Goal: Information Seeking & Learning: Check status

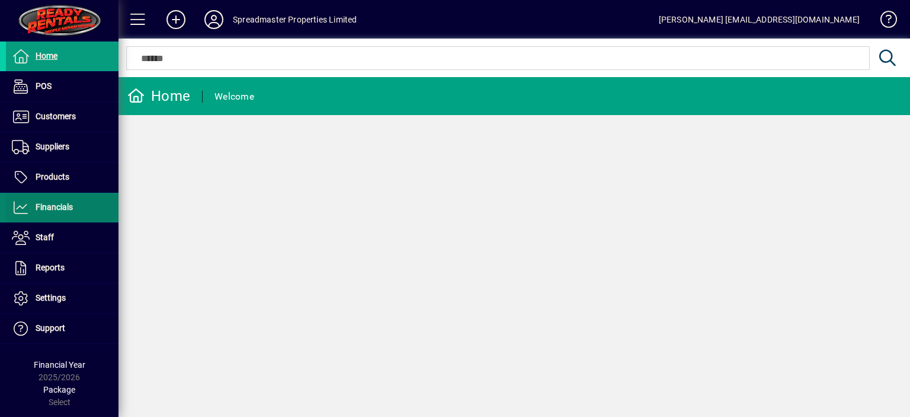
click at [55, 212] on span "Financials" at bounding box center [39, 207] width 67 height 14
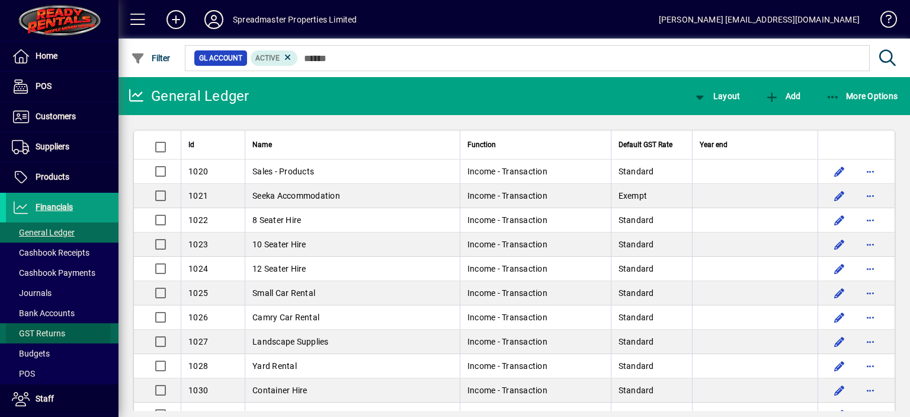
click at [55, 331] on span "GST Returns" at bounding box center [38, 332] width 53 height 9
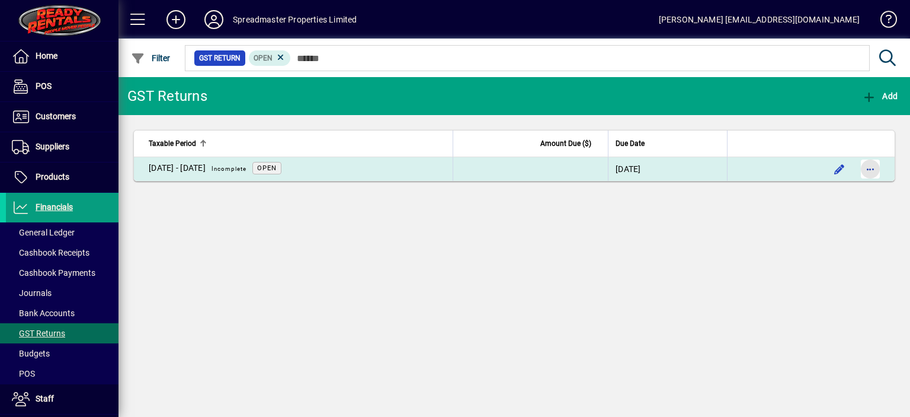
click at [870, 172] on span "button" at bounding box center [870, 169] width 28 height 28
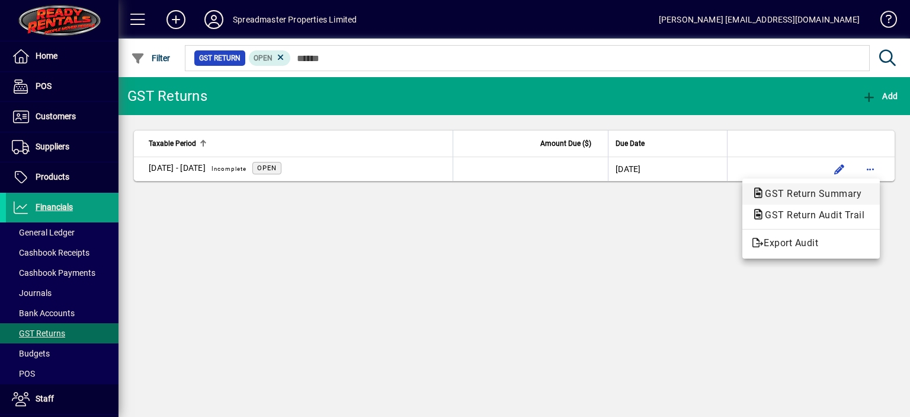
click at [811, 193] on span "GST Return Summary" at bounding box center [810, 193] width 116 height 11
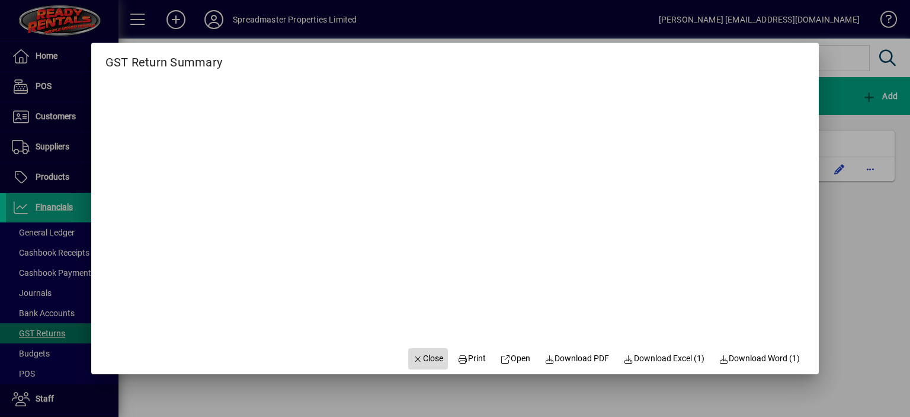
click at [422, 360] on span "Close" at bounding box center [428, 358] width 31 height 12
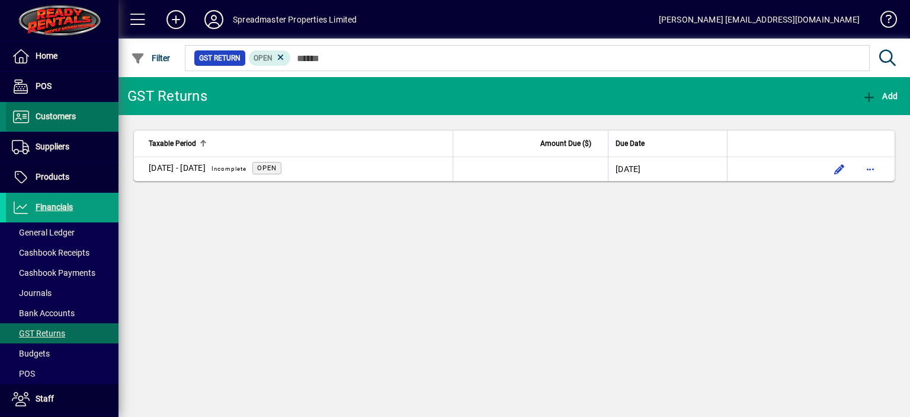
click at [67, 115] on span "Customers" at bounding box center [56, 115] width 40 height 9
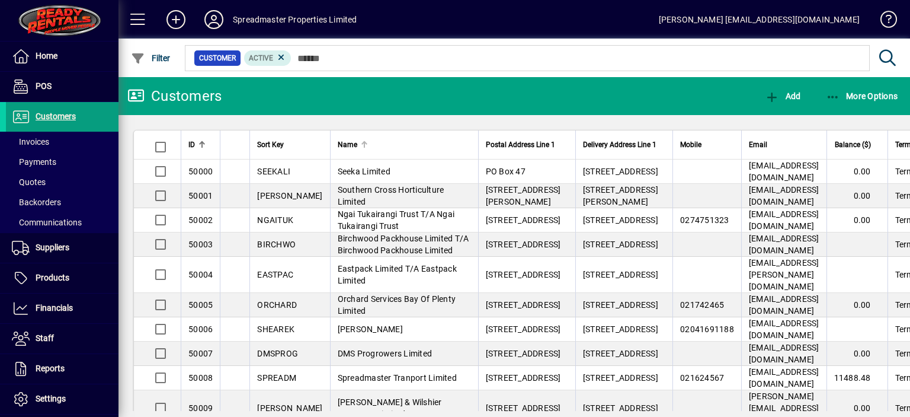
click at [361, 145] on div at bounding box center [364, 144] width 7 height 7
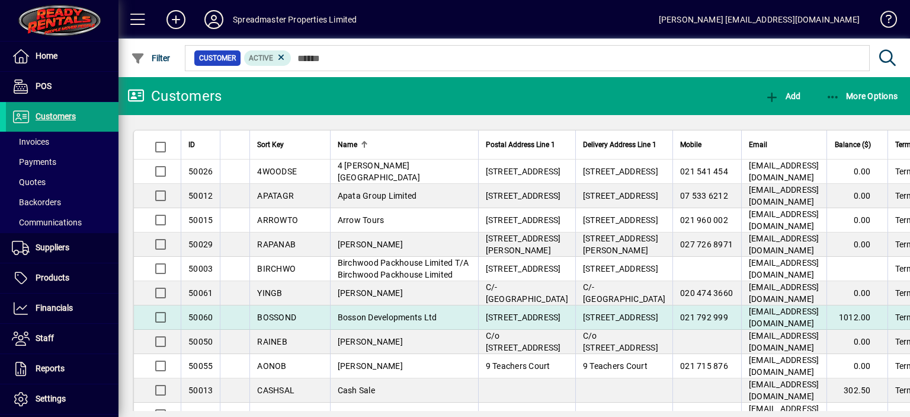
click at [372, 322] on span "Bosson Developments Ltd" at bounding box center [388, 316] width 100 height 9
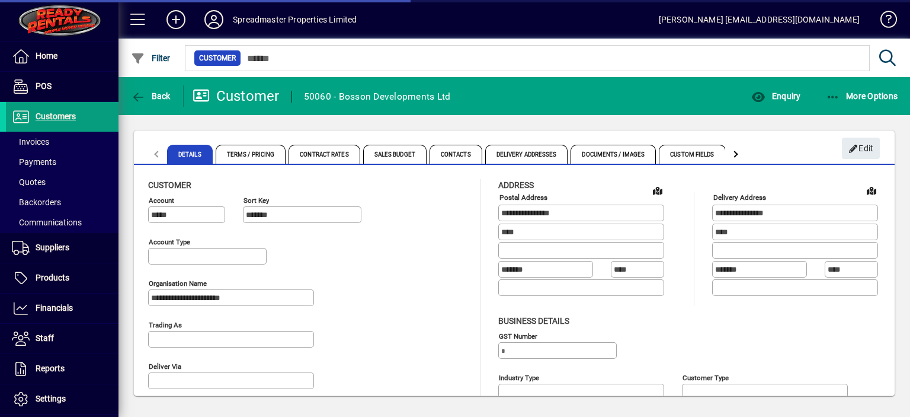
type input "**********"
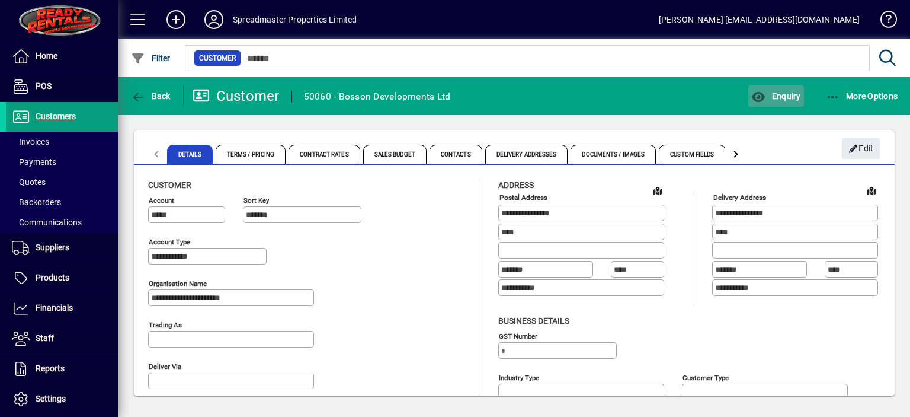
click at [784, 97] on span "Enquiry" at bounding box center [776, 95] width 49 height 9
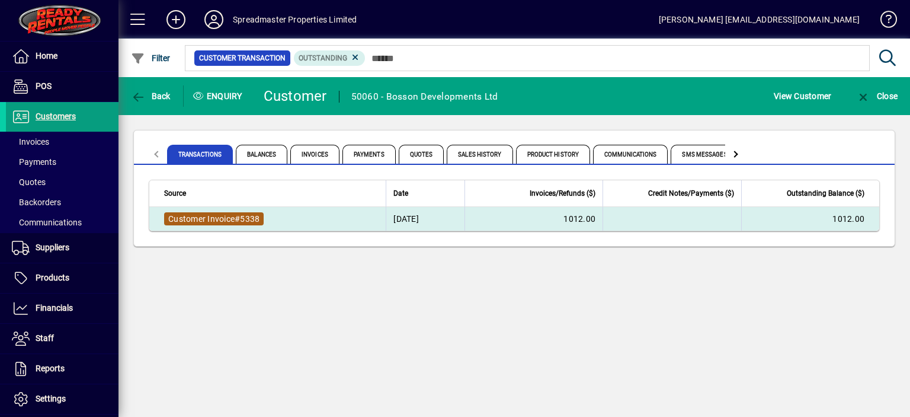
click at [218, 218] on span "Customer Invoice" at bounding box center [201, 218] width 66 height 9
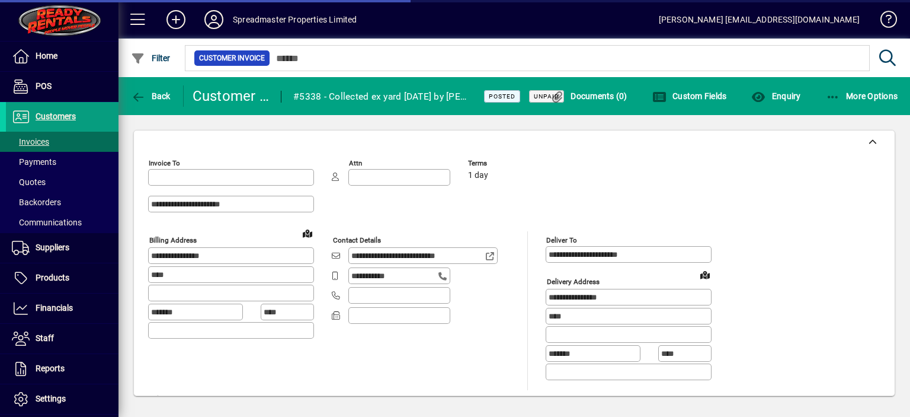
type input "**********"
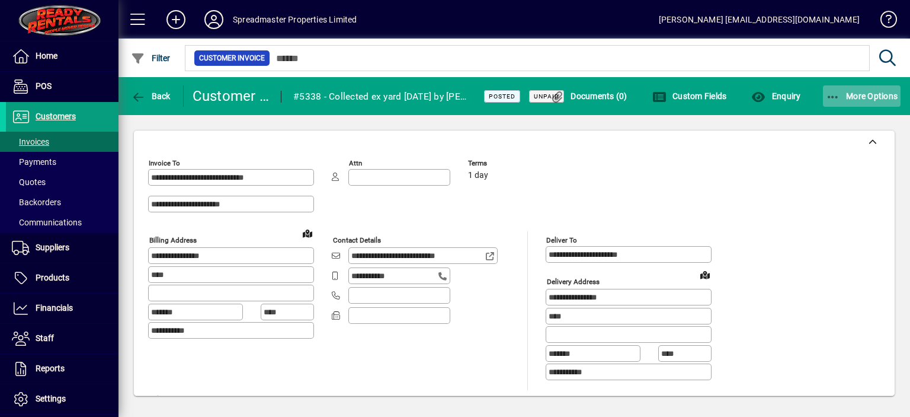
click at [865, 95] on span "More Options" at bounding box center [862, 95] width 72 height 9
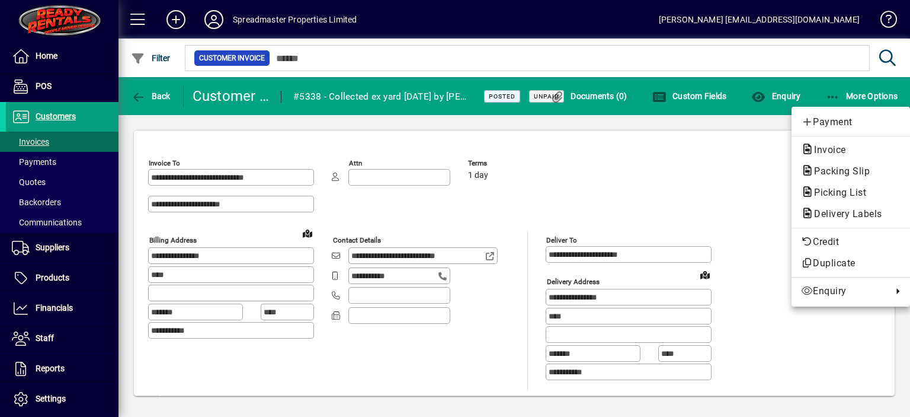
click at [633, 170] on div at bounding box center [455, 208] width 910 height 417
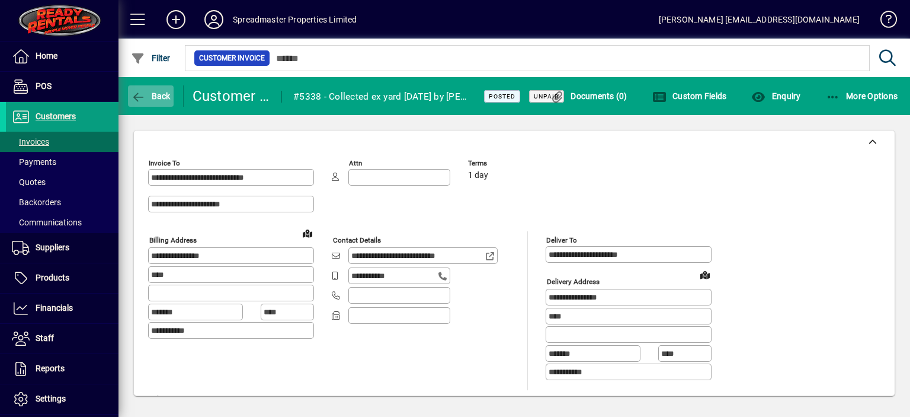
click at [161, 98] on span "Back" at bounding box center [151, 95] width 40 height 9
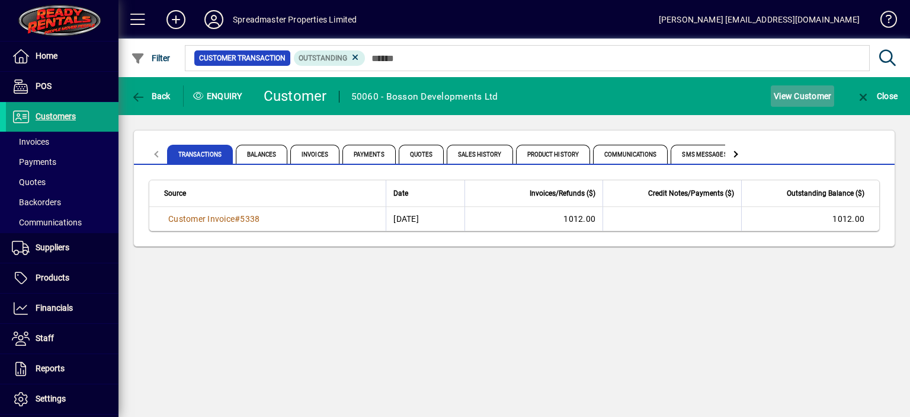
click at [797, 94] on span "View Customer" at bounding box center [802, 96] width 57 height 19
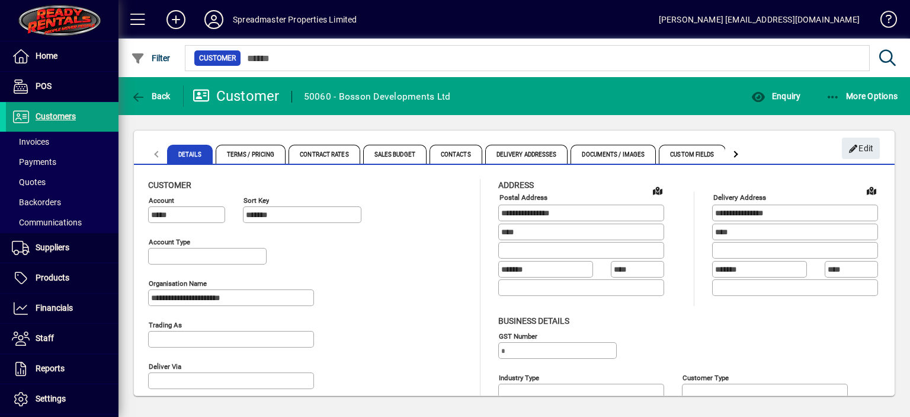
type input "**********"
click at [870, 97] on span "More Options" at bounding box center [862, 95] width 72 height 9
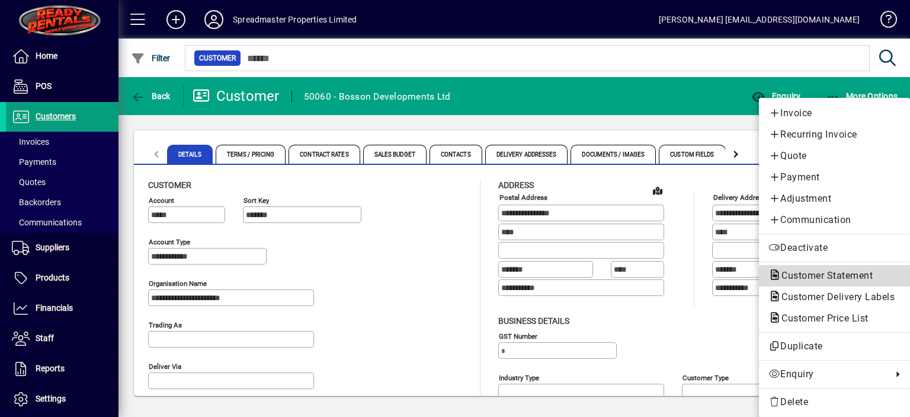
click at [813, 274] on span "Customer Statement" at bounding box center [824, 275] width 110 height 11
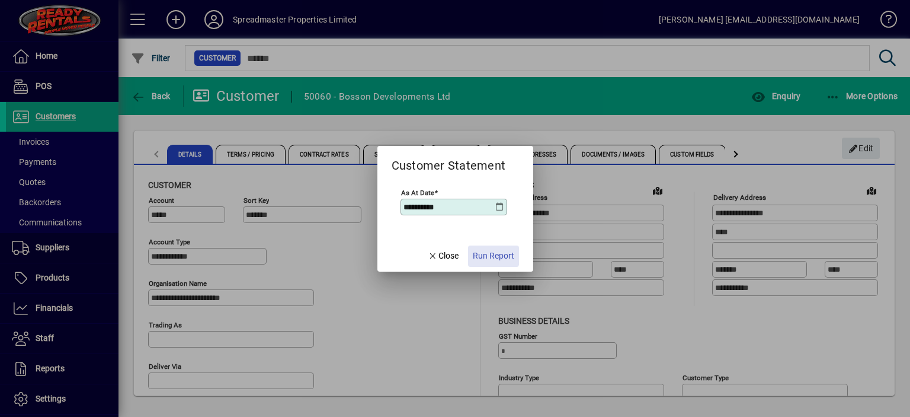
click at [487, 254] on span "Run Report" at bounding box center [493, 256] width 41 height 12
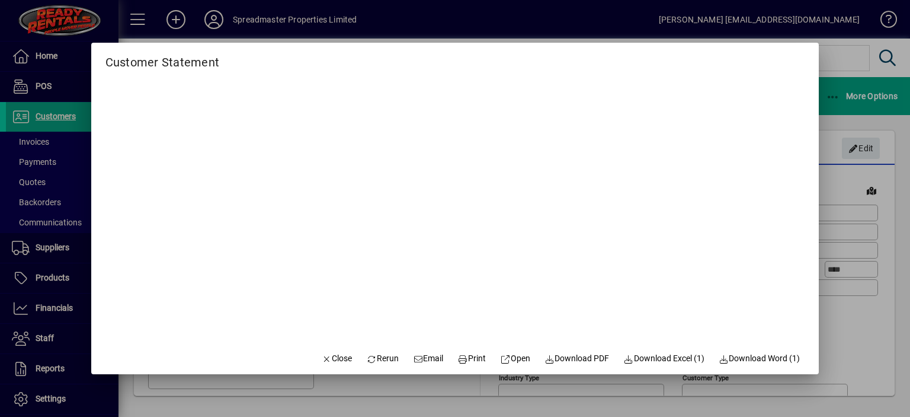
click at [424, 357] on span "Email" at bounding box center [428, 358] width 31 height 12
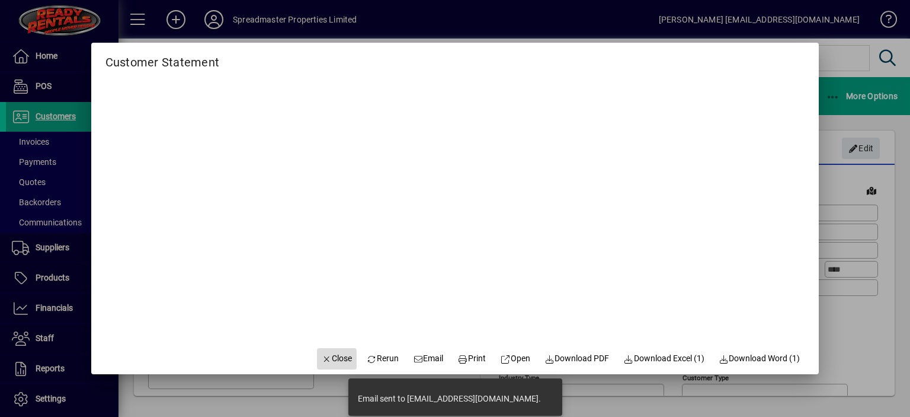
click at [328, 355] on span "Close" at bounding box center [337, 358] width 31 height 12
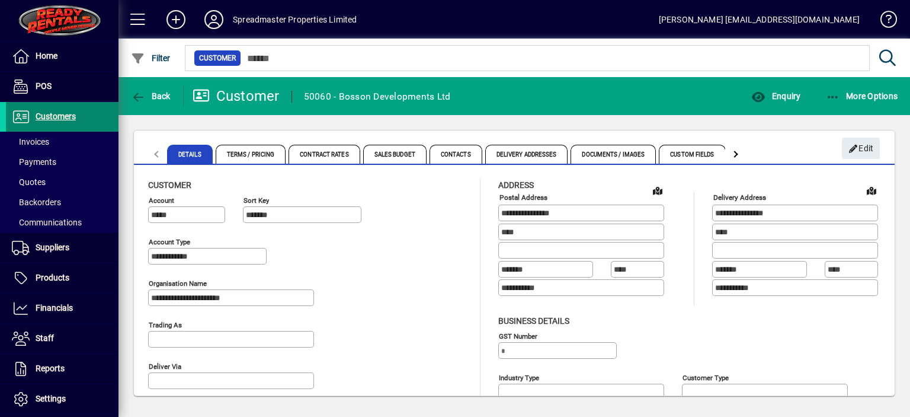
click at [64, 116] on span "Customers" at bounding box center [56, 115] width 40 height 9
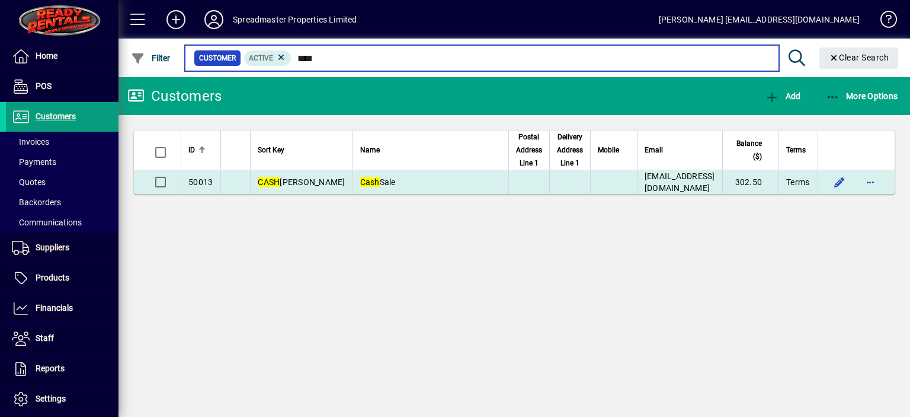
type input "****"
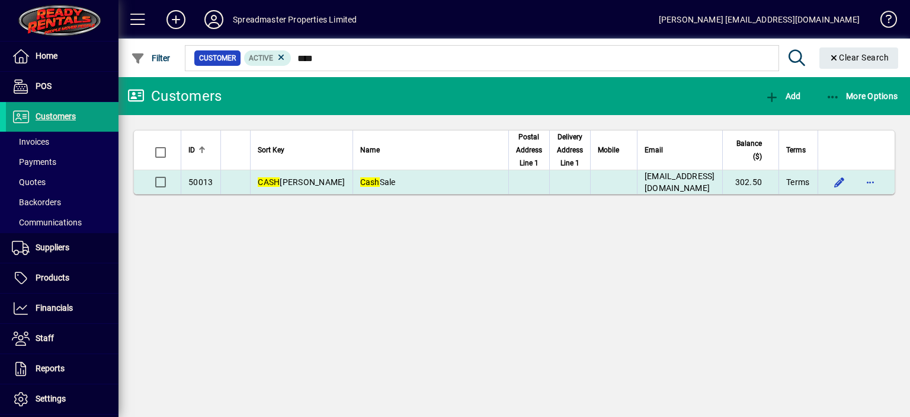
click at [353, 174] on td "Cash Sale" at bounding box center [431, 182] width 156 height 24
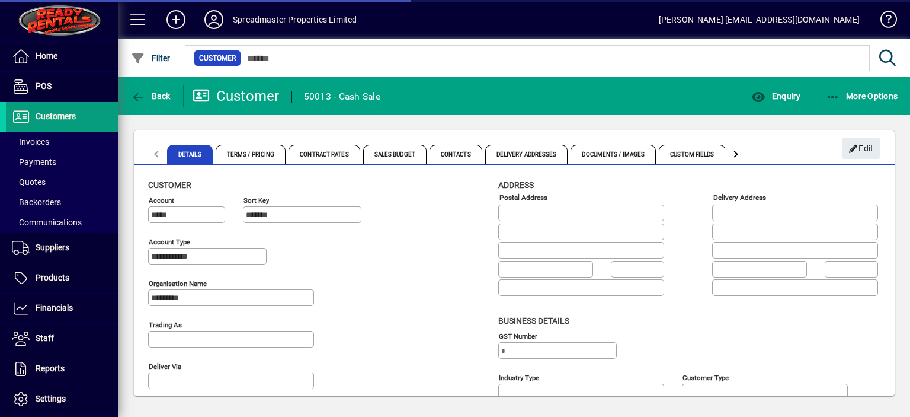
type input "**********"
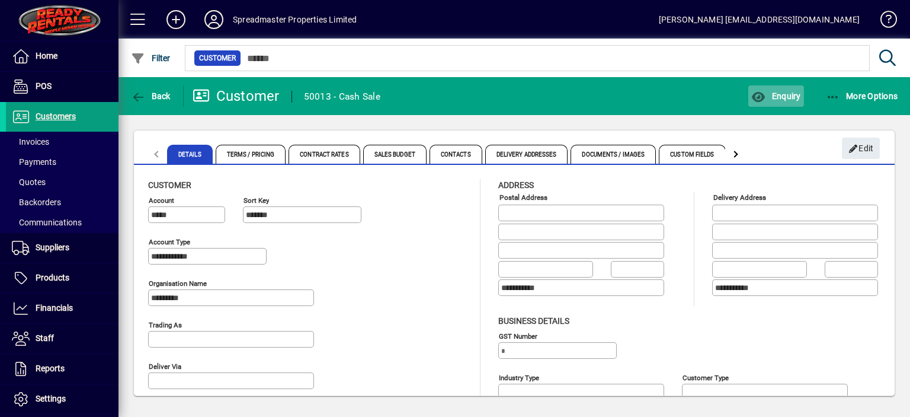
click at [791, 97] on span "Enquiry" at bounding box center [776, 95] width 49 height 9
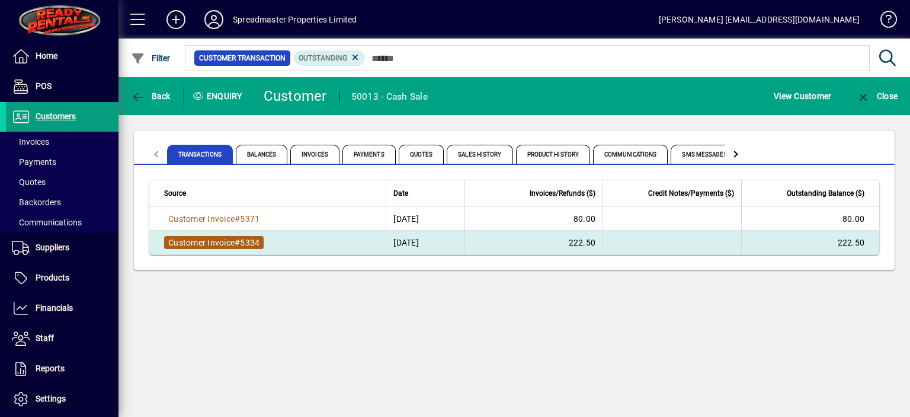
click at [247, 241] on span "5334" at bounding box center [250, 242] width 20 height 9
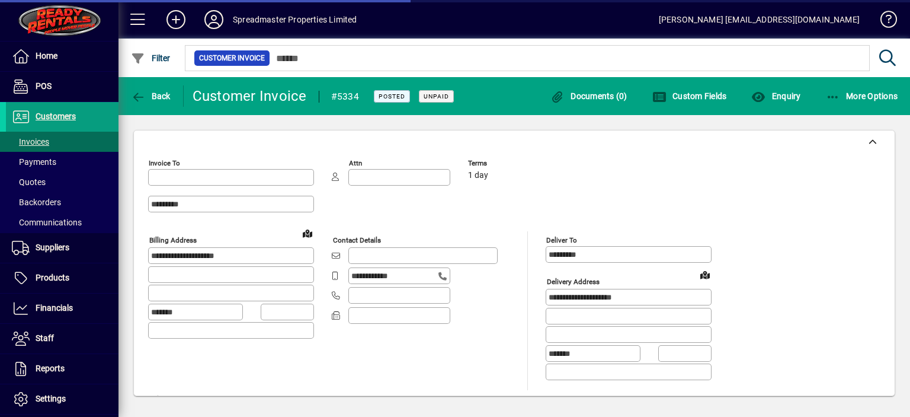
type input "**********"
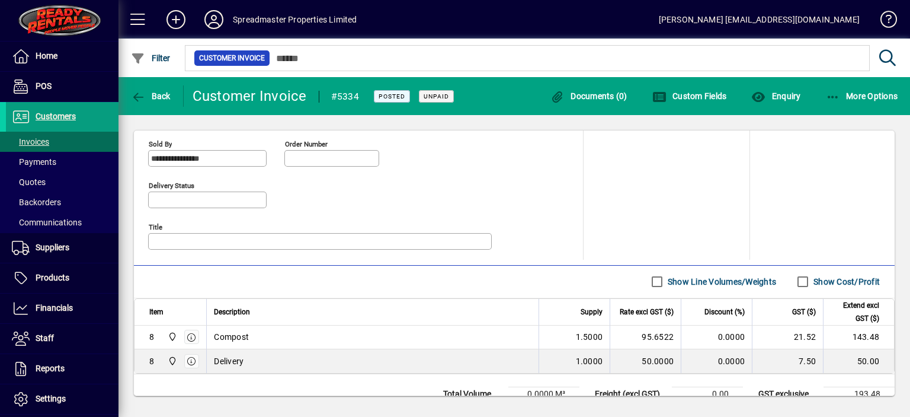
scroll to position [575, 0]
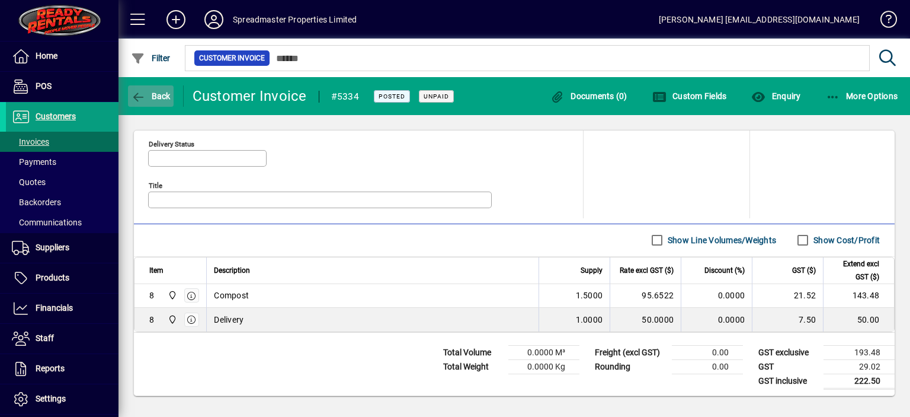
click at [154, 94] on span "Back" at bounding box center [151, 95] width 40 height 9
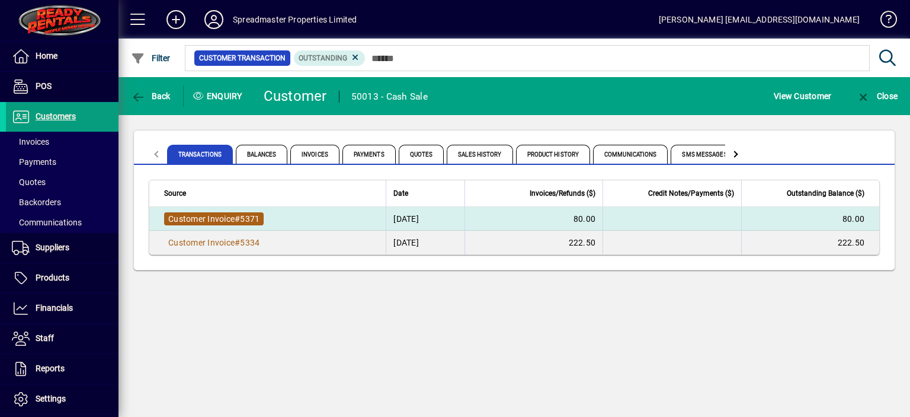
click at [218, 219] on span "Customer Invoice" at bounding box center [201, 218] width 66 height 9
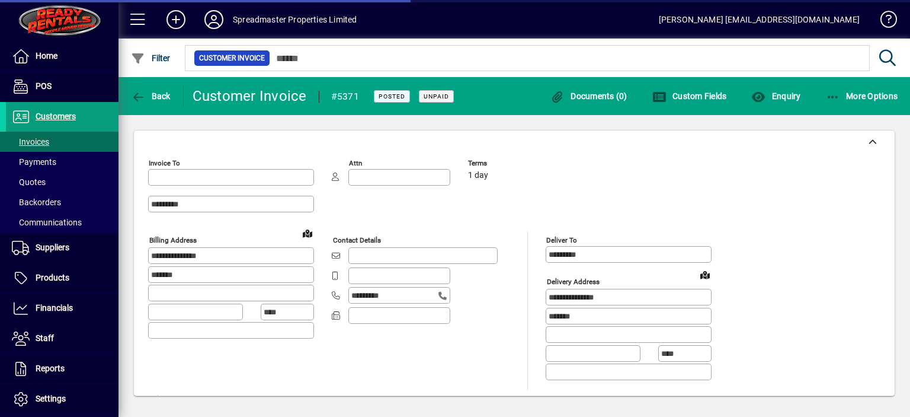
type input "**********"
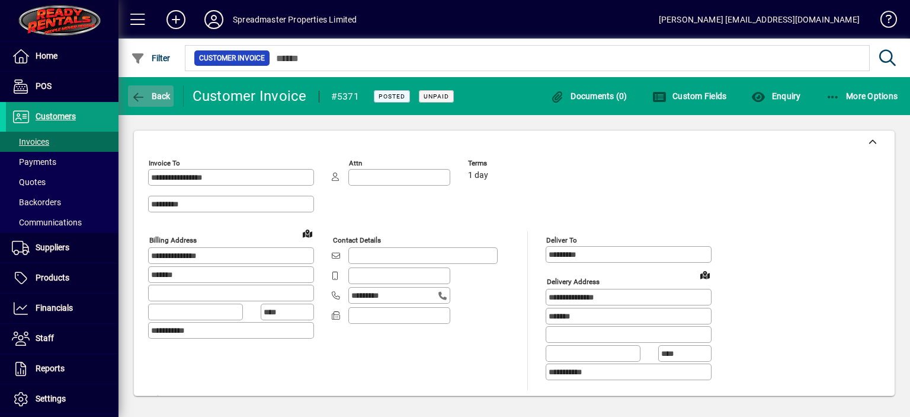
click at [155, 92] on span "Back" at bounding box center [151, 95] width 40 height 9
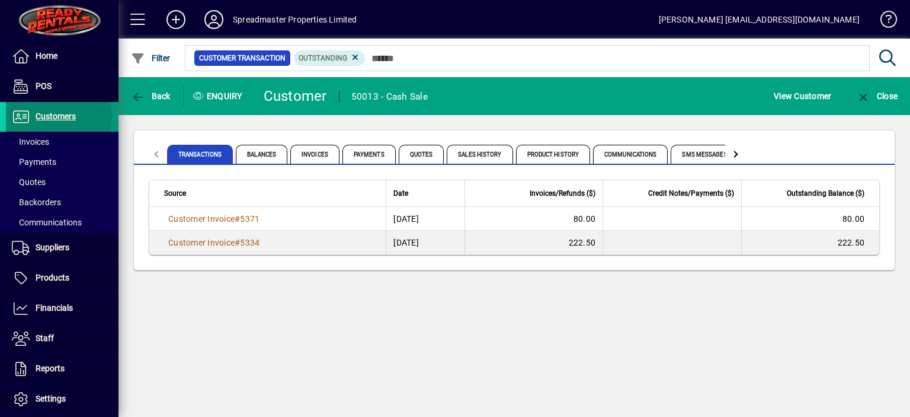
click at [56, 115] on span "Customers" at bounding box center [56, 115] width 40 height 9
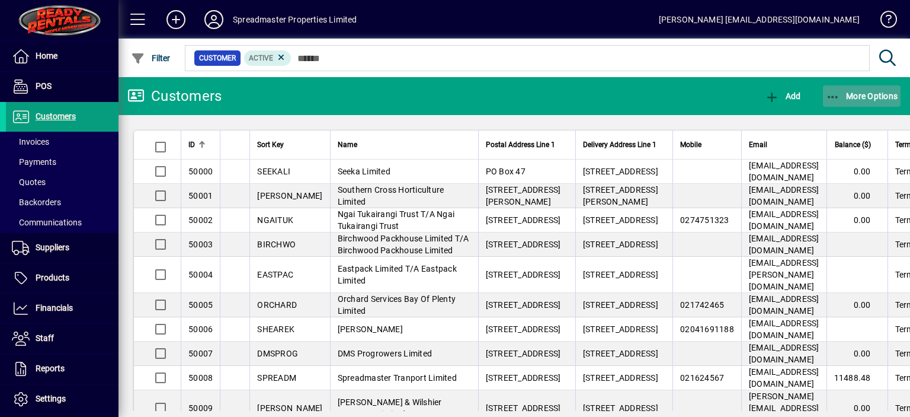
click at [854, 92] on span "More Options" at bounding box center [862, 95] width 72 height 9
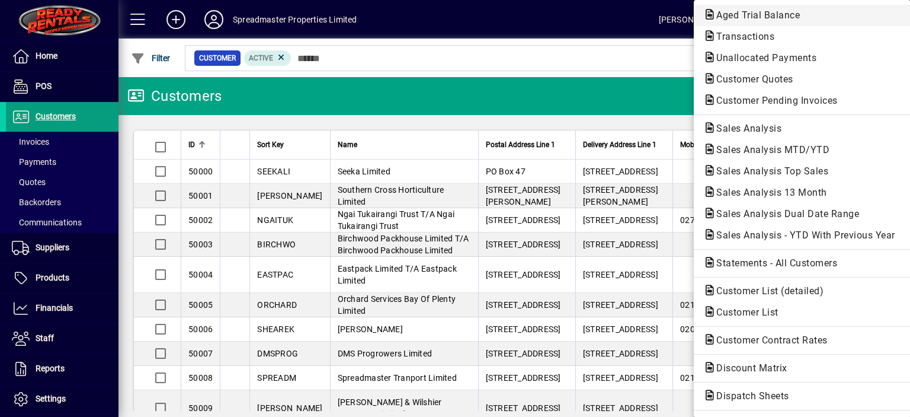
click at [718, 14] on span "Aged Trial Balance" at bounding box center [755, 14] width 103 height 11
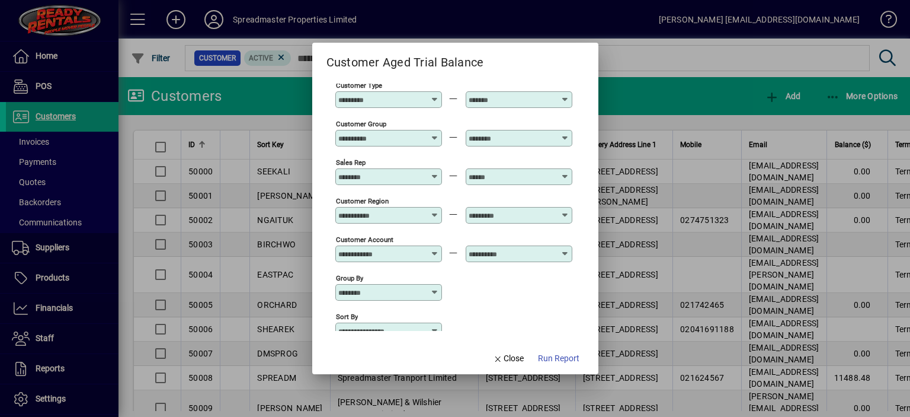
scroll to position [88, 0]
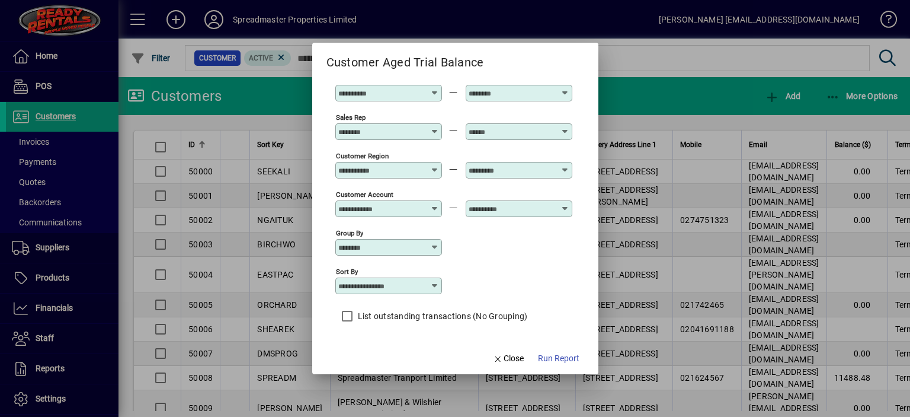
click at [436, 288] on icon at bounding box center [434, 285] width 9 height 9
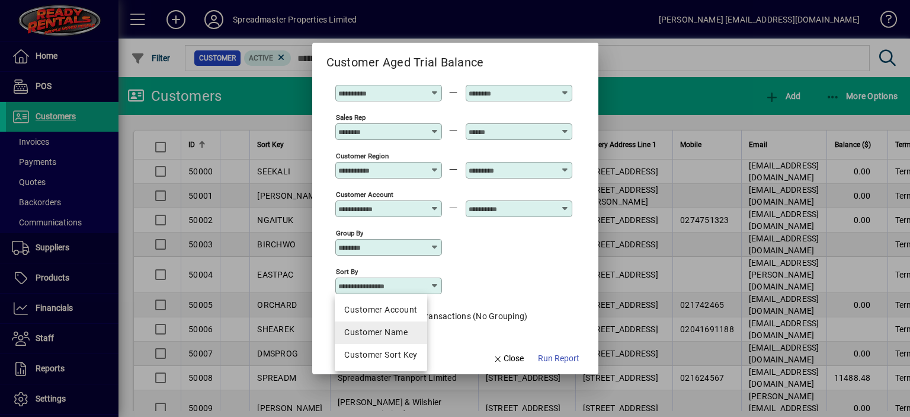
click at [414, 327] on div "Customer Name" at bounding box center [380, 332] width 73 height 12
type input "**********"
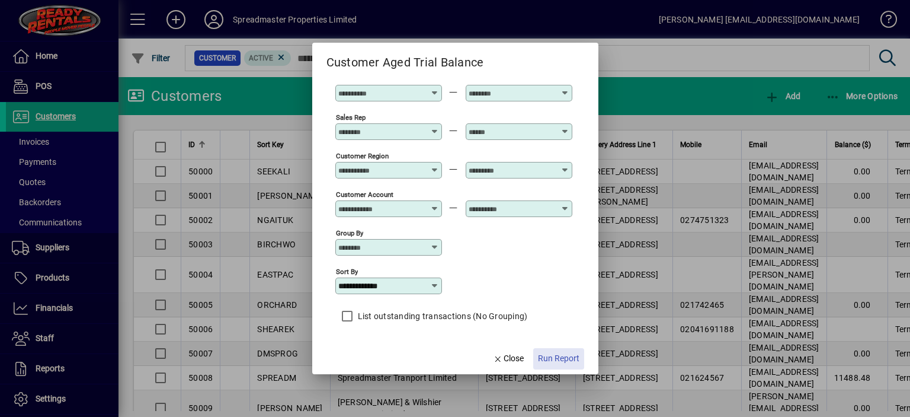
click at [555, 356] on span "Run Report" at bounding box center [558, 358] width 41 height 12
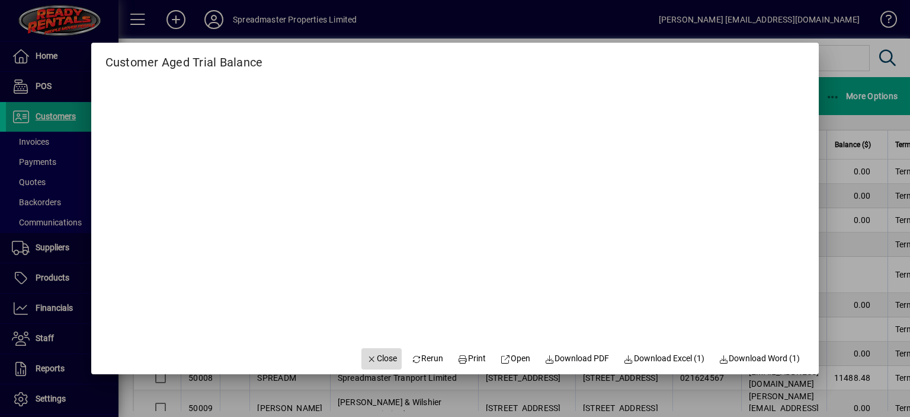
click at [377, 360] on span "Close" at bounding box center [381, 358] width 31 height 12
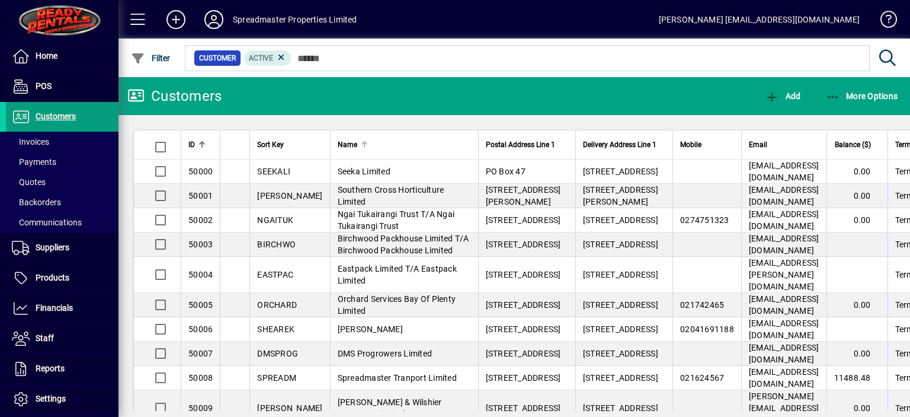
click at [338, 140] on div "Name" at bounding box center [404, 144] width 133 height 13
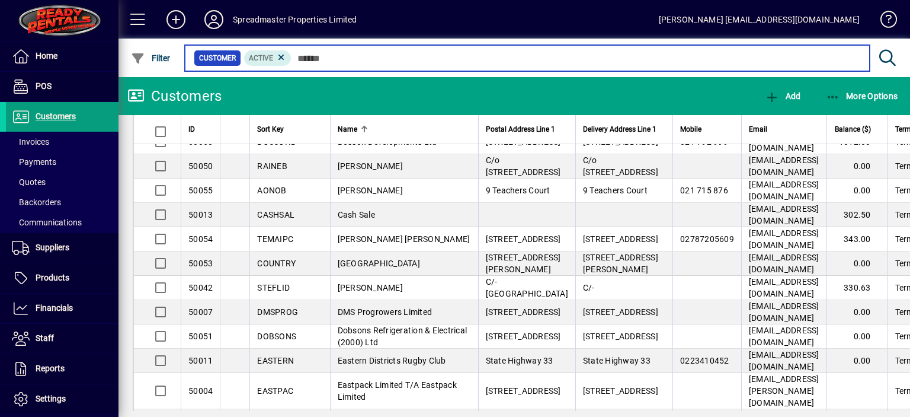
scroll to position [178, 0]
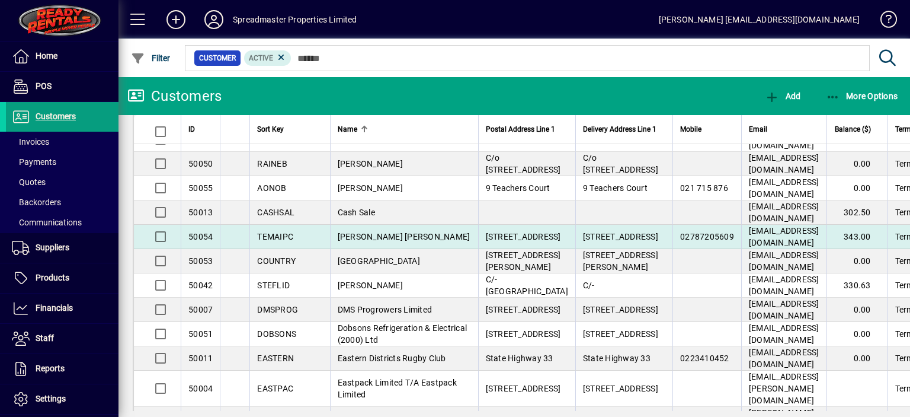
click at [362, 241] on span "[PERSON_NAME] [PERSON_NAME]" at bounding box center [404, 236] width 133 height 9
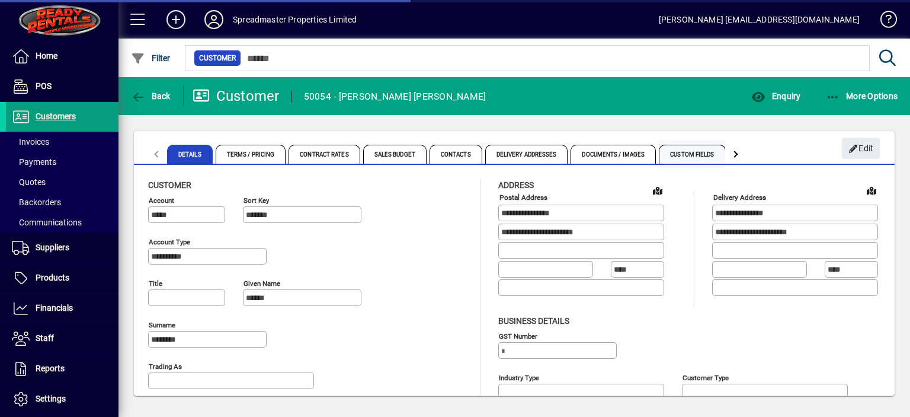
type input "**********"
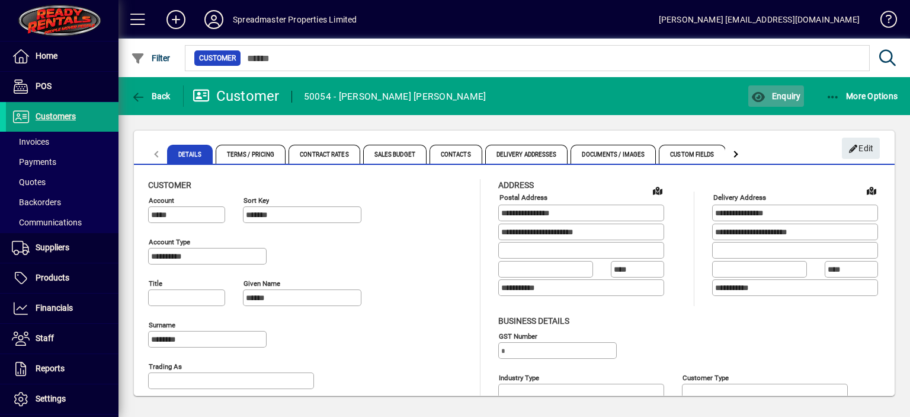
click at [790, 94] on span "Enquiry" at bounding box center [776, 95] width 49 height 9
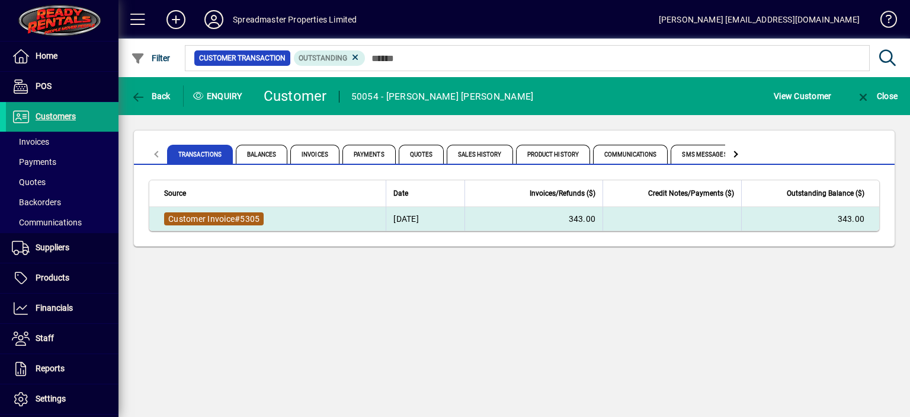
click at [222, 217] on span "Customer Invoice" at bounding box center [201, 218] width 66 height 9
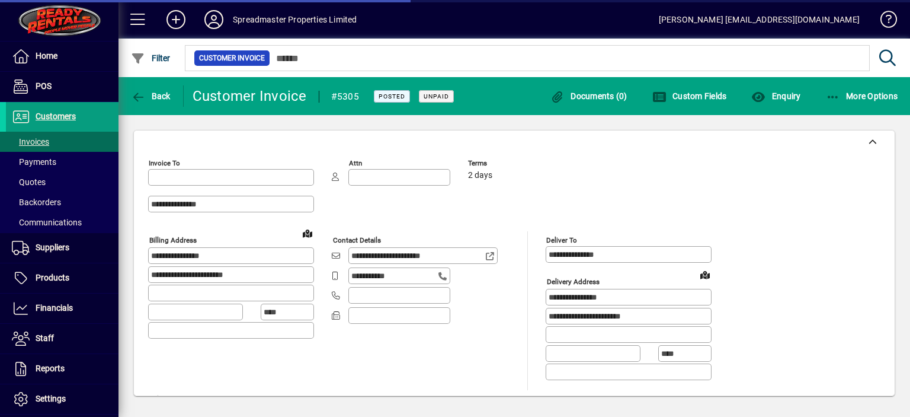
type input "**********"
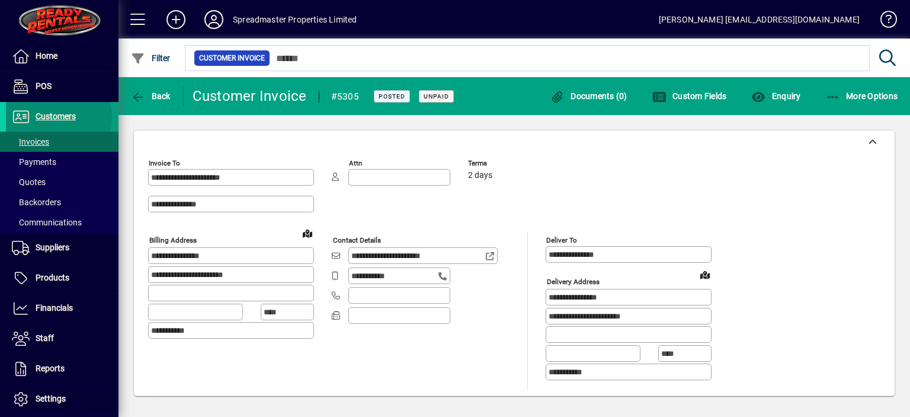
click at [52, 116] on span "Customers" at bounding box center [56, 115] width 40 height 9
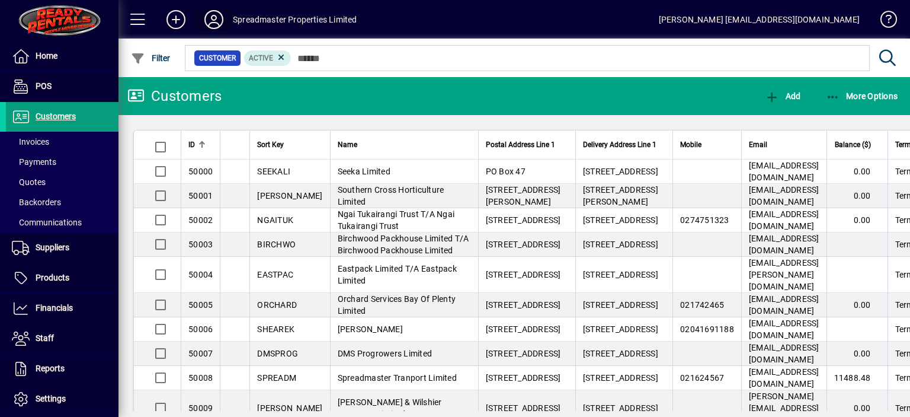
click at [219, 17] on icon at bounding box center [214, 19] width 24 height 19
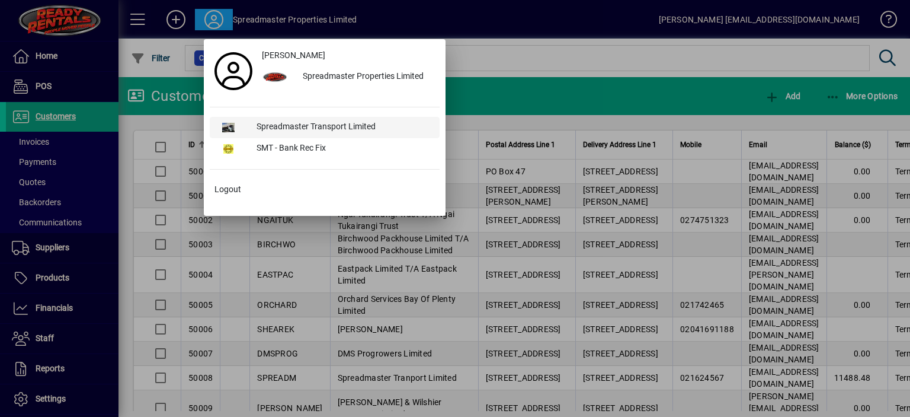
click at [365, 125] on div "Spreadmaster Transport Limited" at bounding box center [343, 127] width 193 height 21
